Goal: Task Accomplishment & Management: Manage account settings

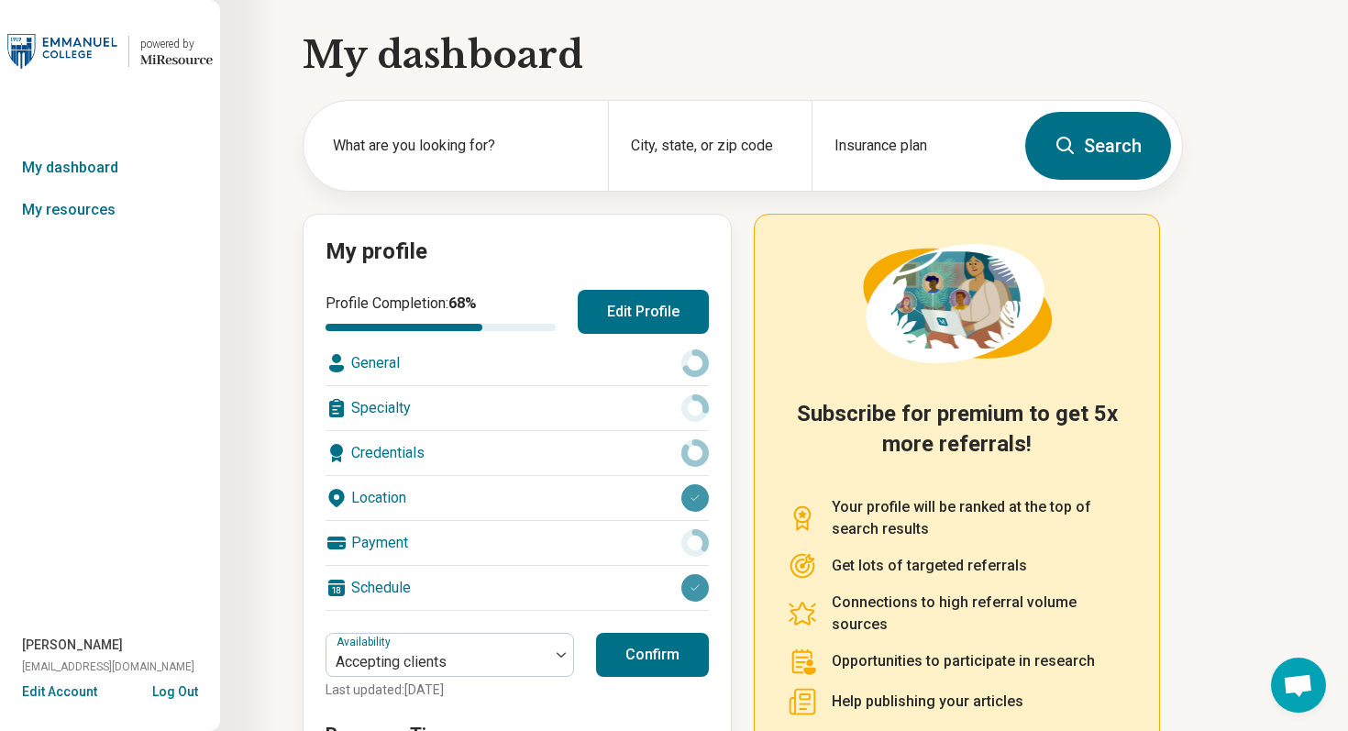
click at [692, 303] on button "Edit Profile" at bounding box center [643, 312] width 131 height 44
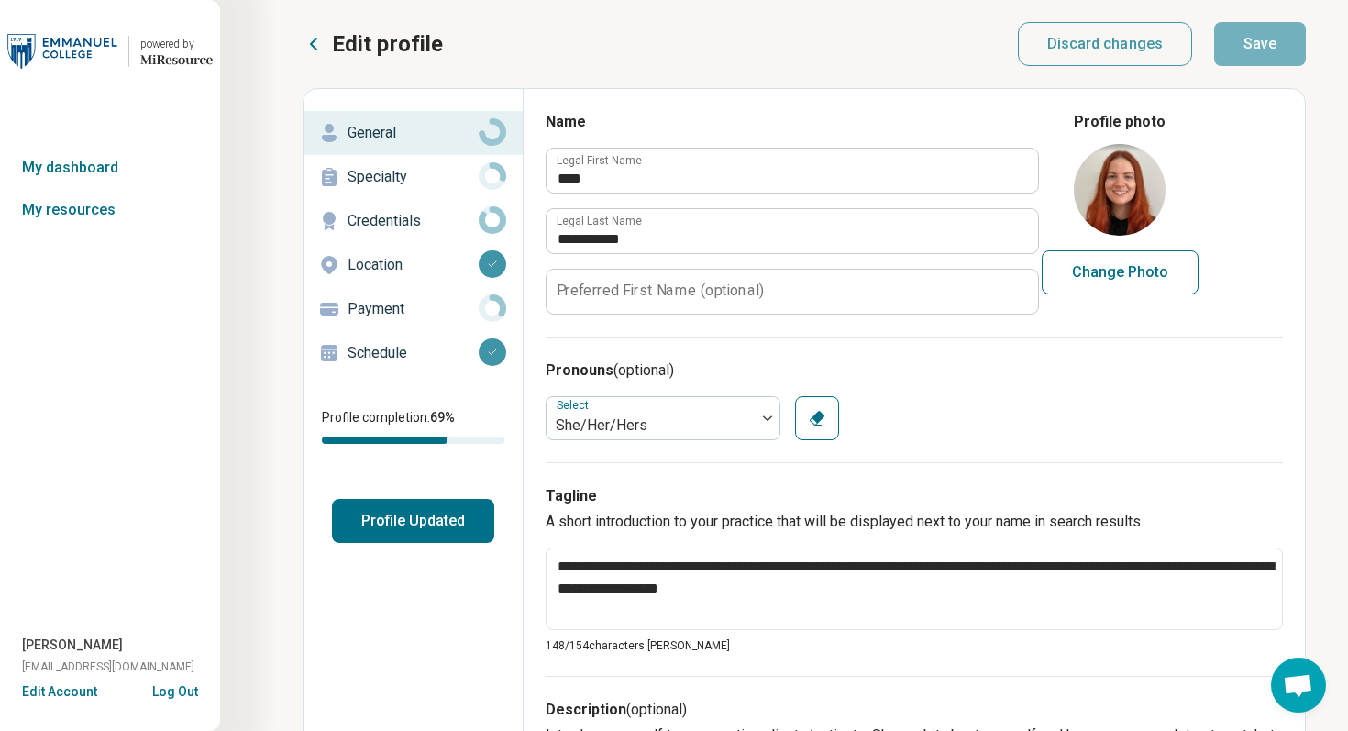
click at [442, 262] on p "Location" at bounding box center [413, 265] width 131 height 22
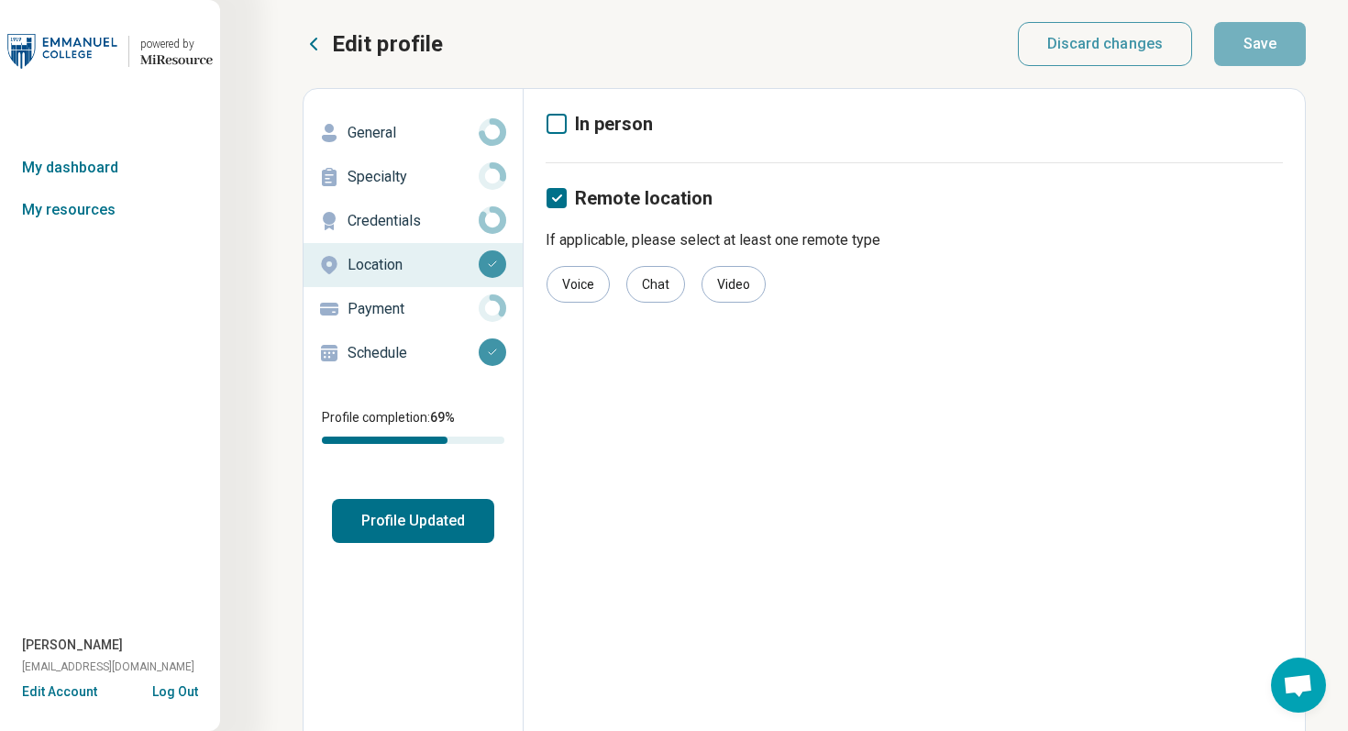
click at [425, 209] on div "Credentials" at bounding box center [413, 220] width 190 height 29
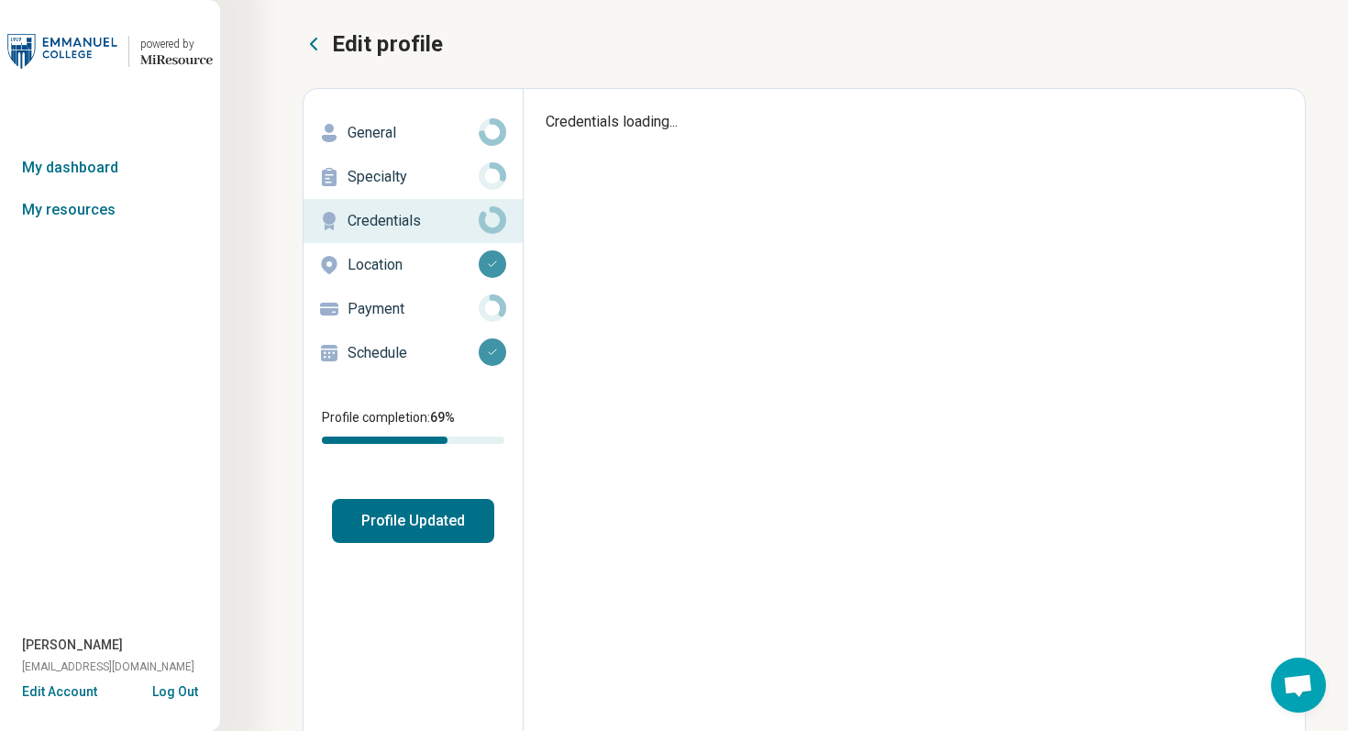
type textarea "*"
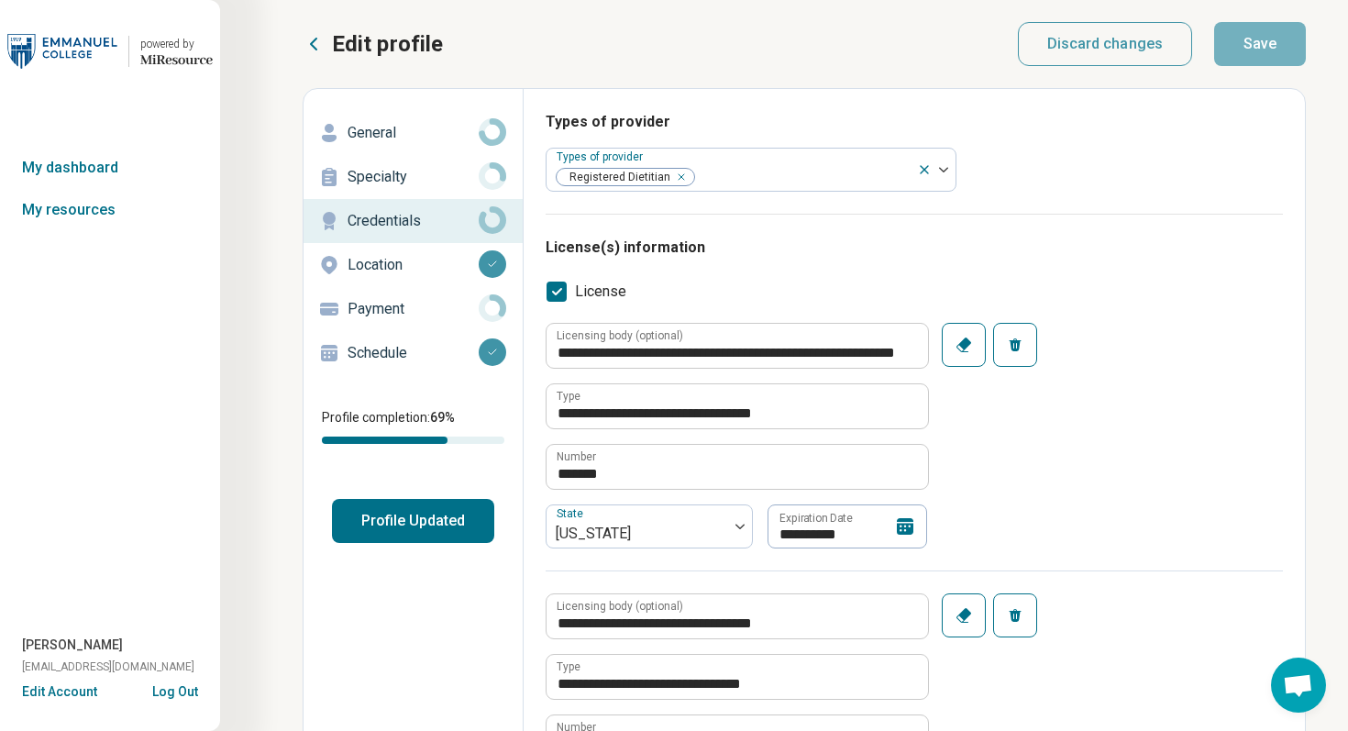
click at [174, 694] on button "Log Out" at bounding box center [175, 689] width 46 height 15
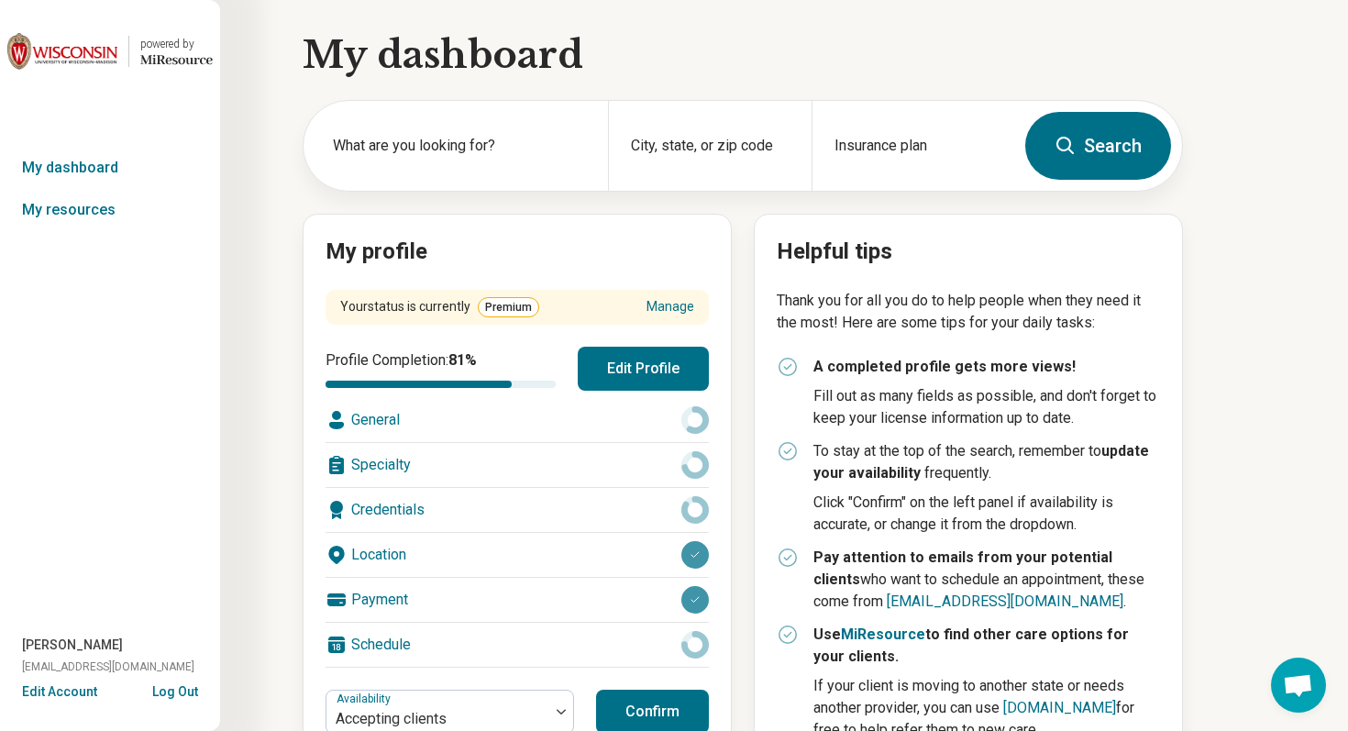
click at [639, 355] on button "Edit Profile" at bounding box center [643, 369] width 131 height 44
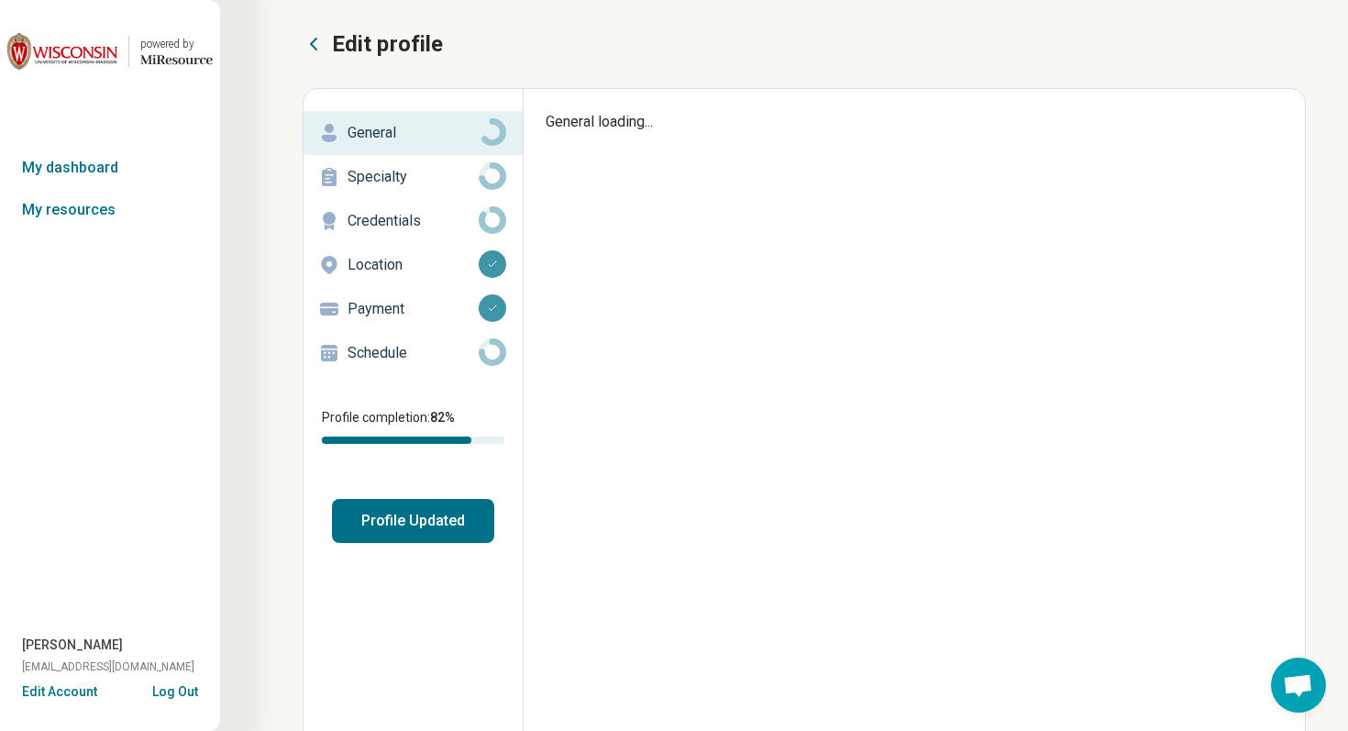
click at [443, 222] on p "Credentials" at bounding box center [413, 221] width 131 height 22
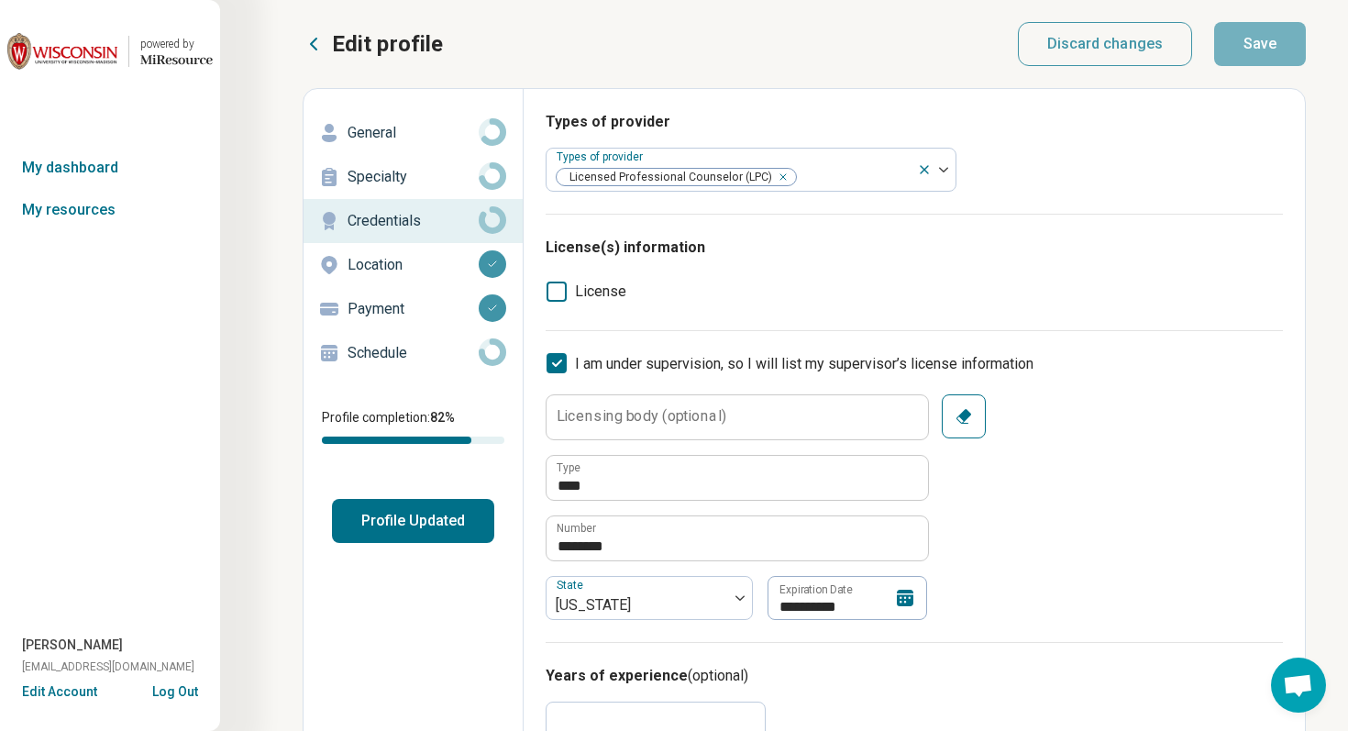
click at [437, 131] on p "General" at bounding box center [413, 133] width 131 height 22
type textarea "*"
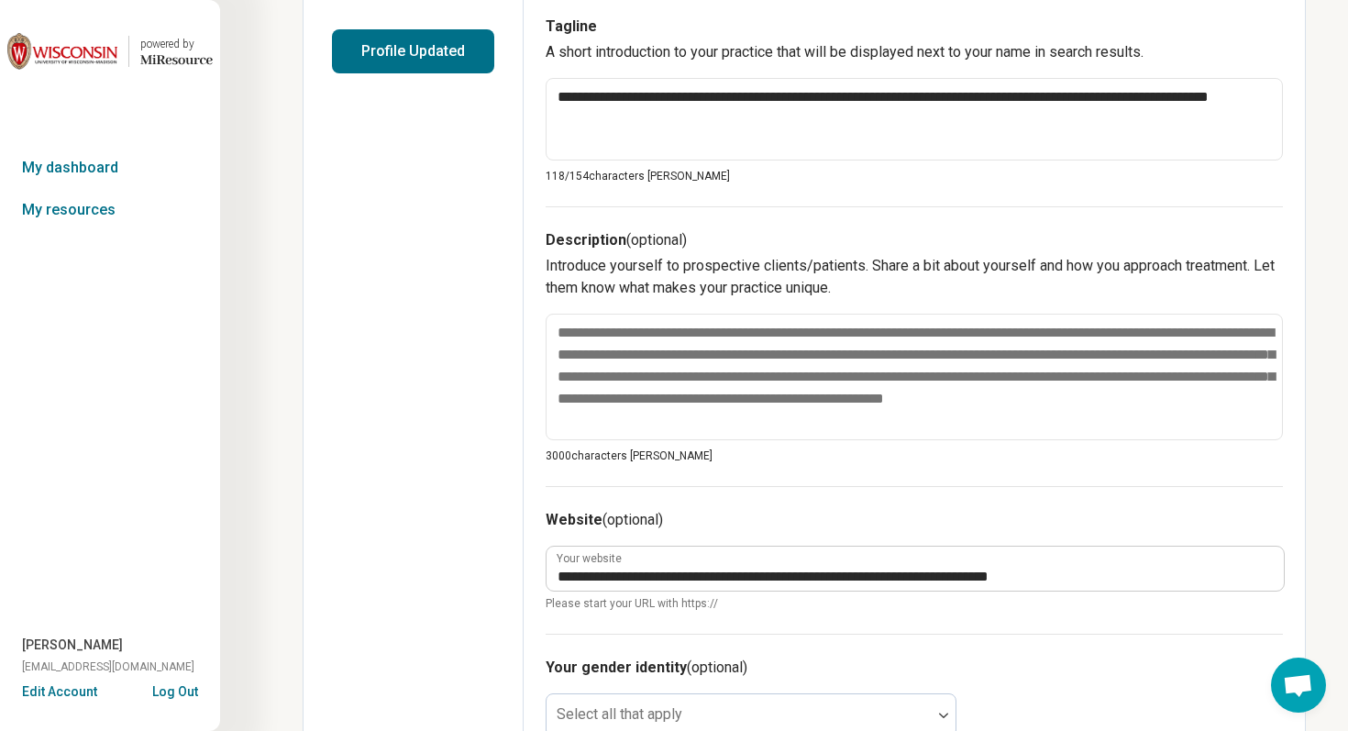
scroll to position [492, 0]
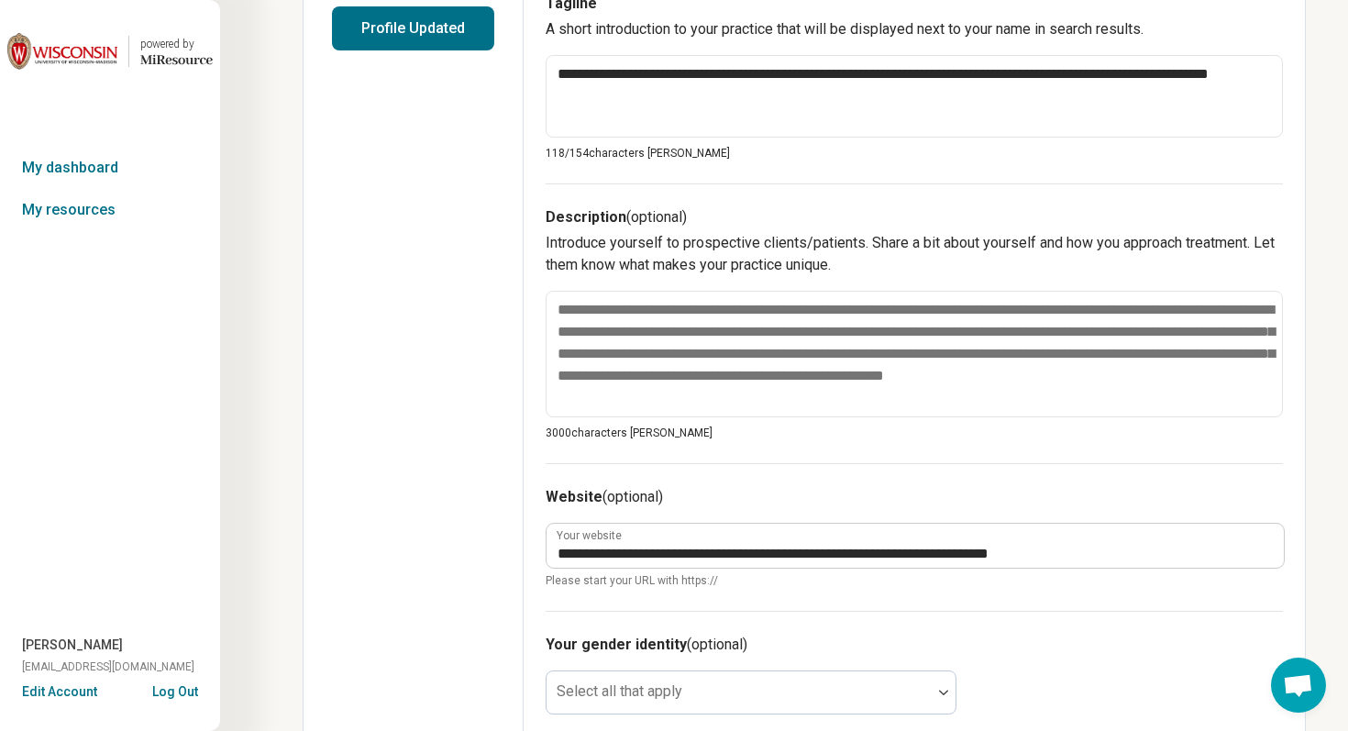
click at [174, 693] on button "Log Out" at bounding box center [175, 689] width 46 height 15
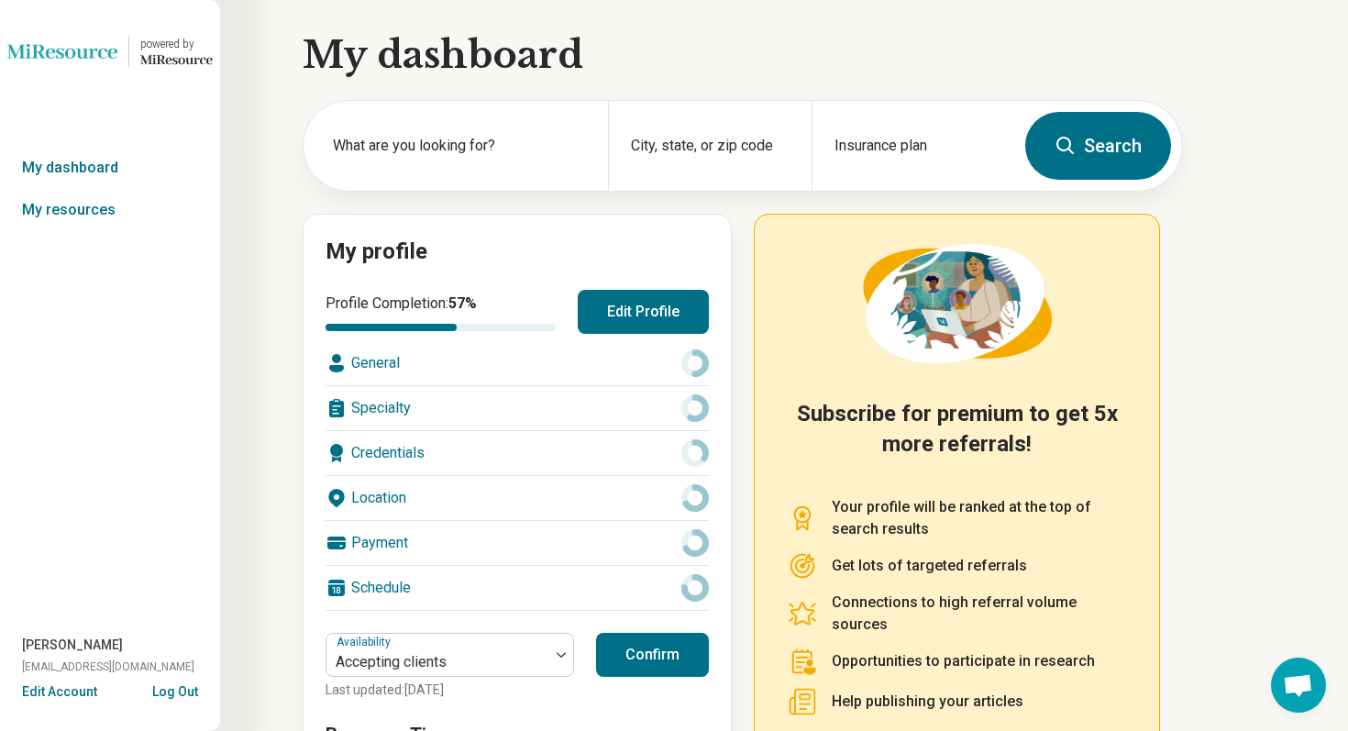
click at [595, 301] on button "Edit Profile" at bounding box center [643, 312] width 131 height 44
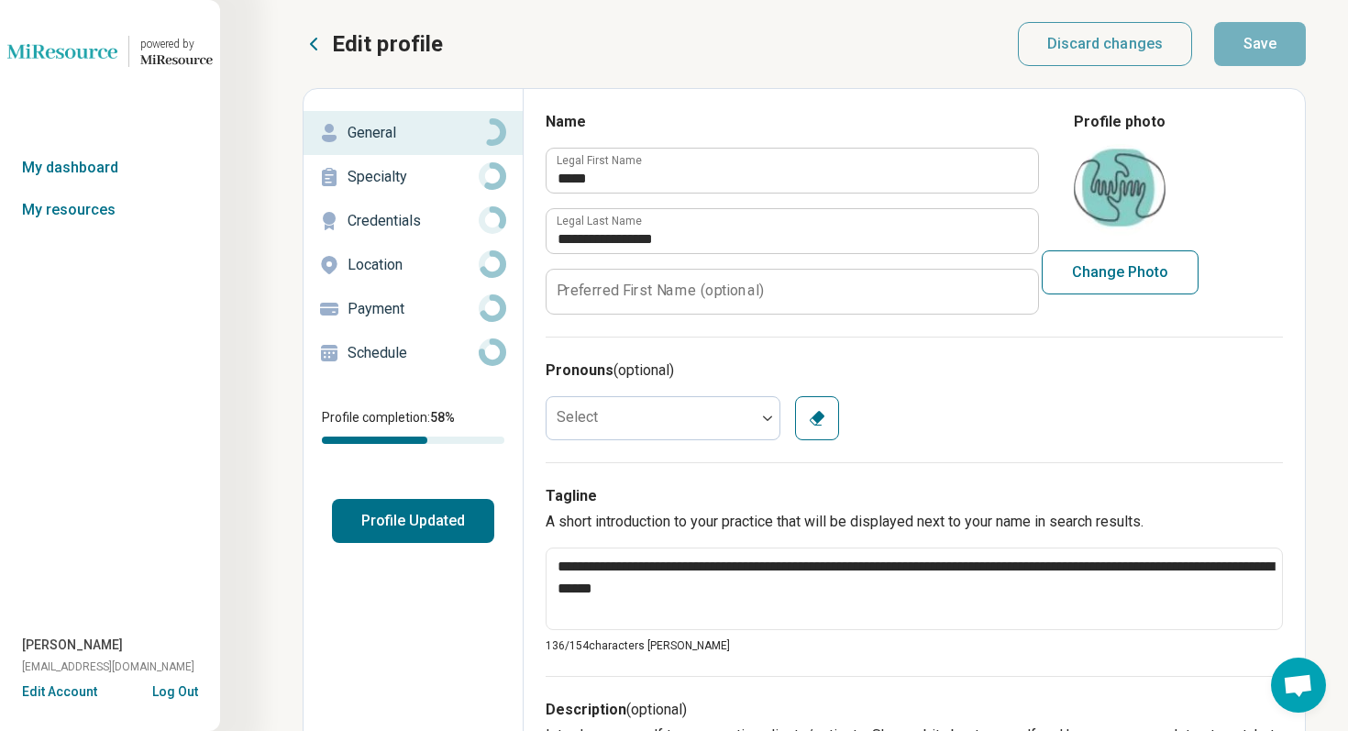
click at [435, 265] on p "Location" at bounding box center [413, 265] width 131 height 22
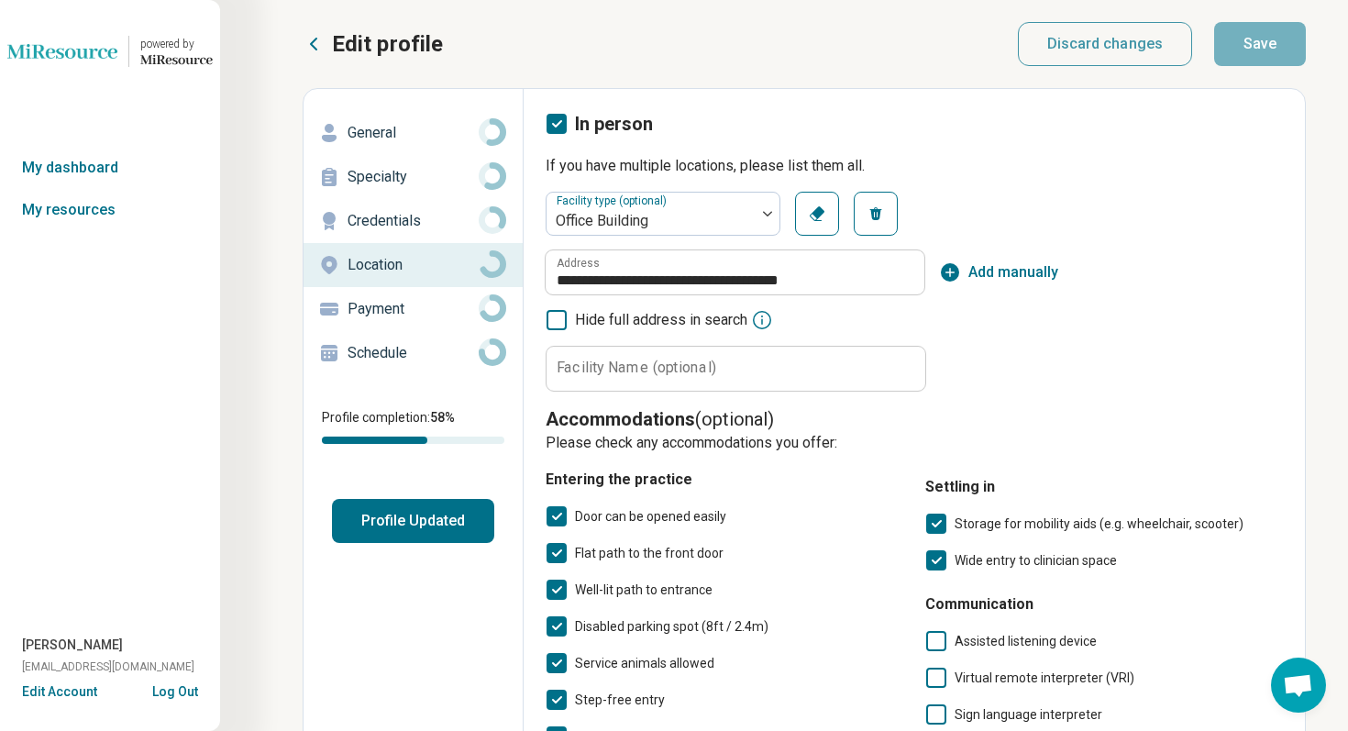
click at [397, 227] on p "Credentials" at bounding box center [413, 221] width 131 height 22
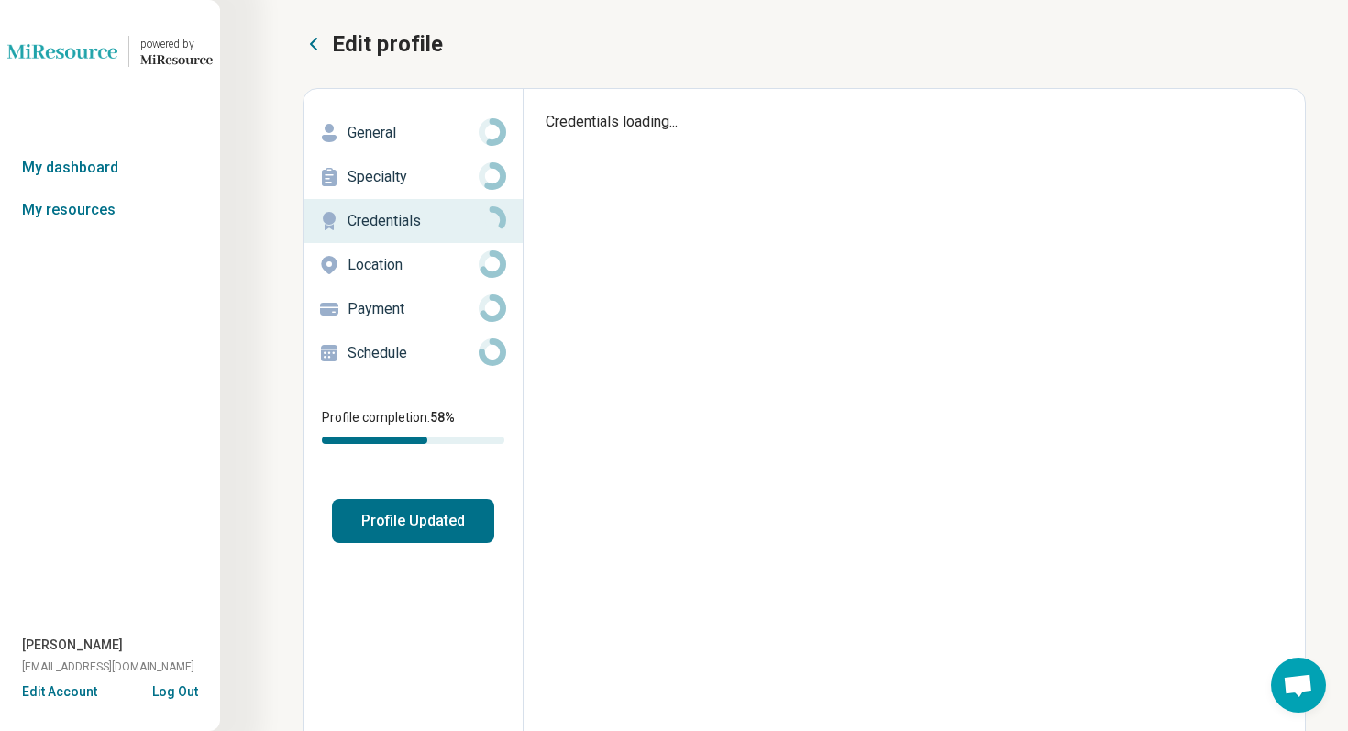
type textarea "*"
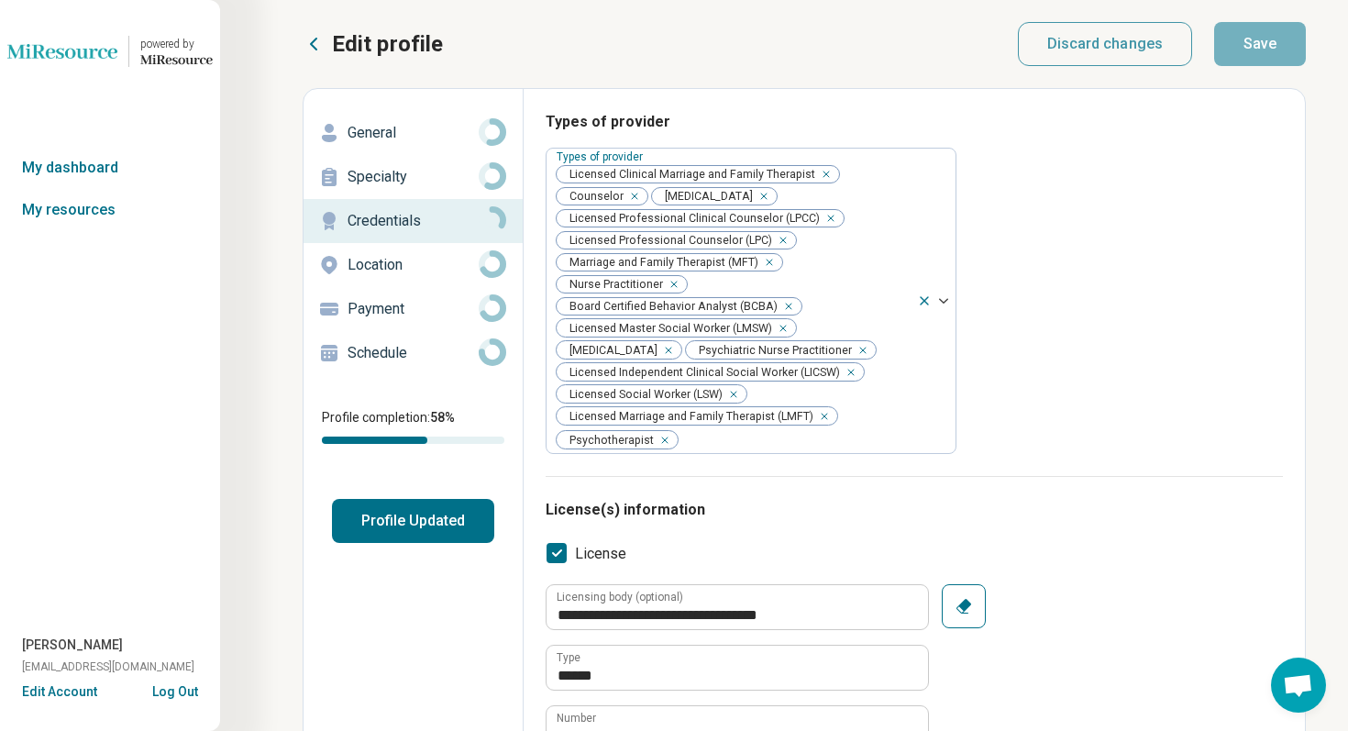
click at [186, 689] on button "Log Out" at bounding box center [175, 689] width 46 height 15
